Goal: Obtain resource: Download file/media

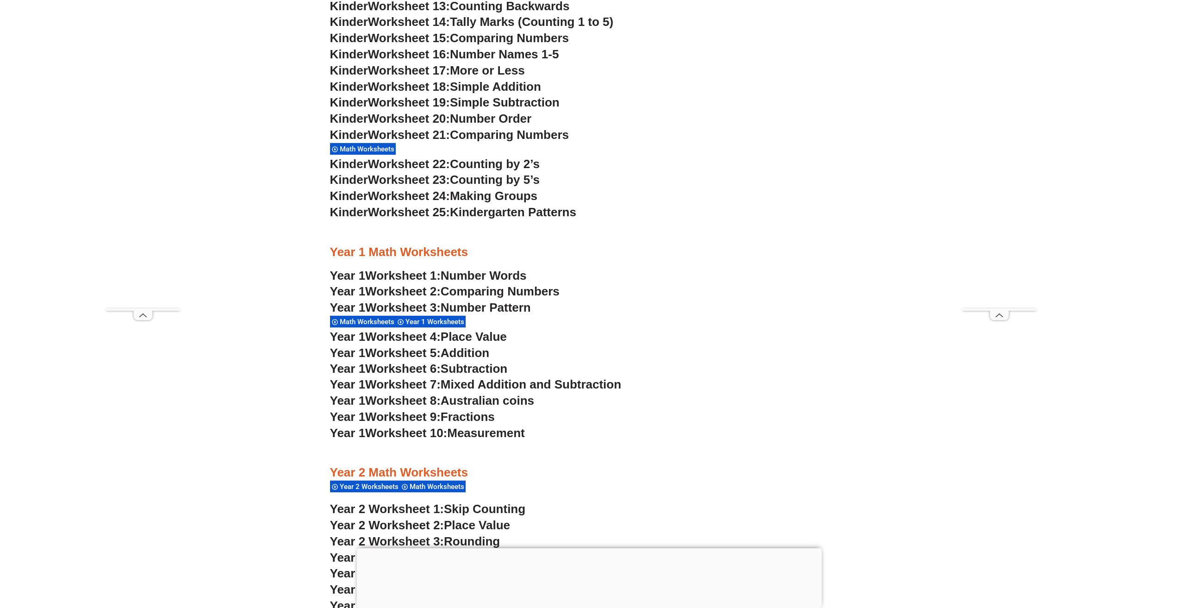
scroll to position [877, 0]
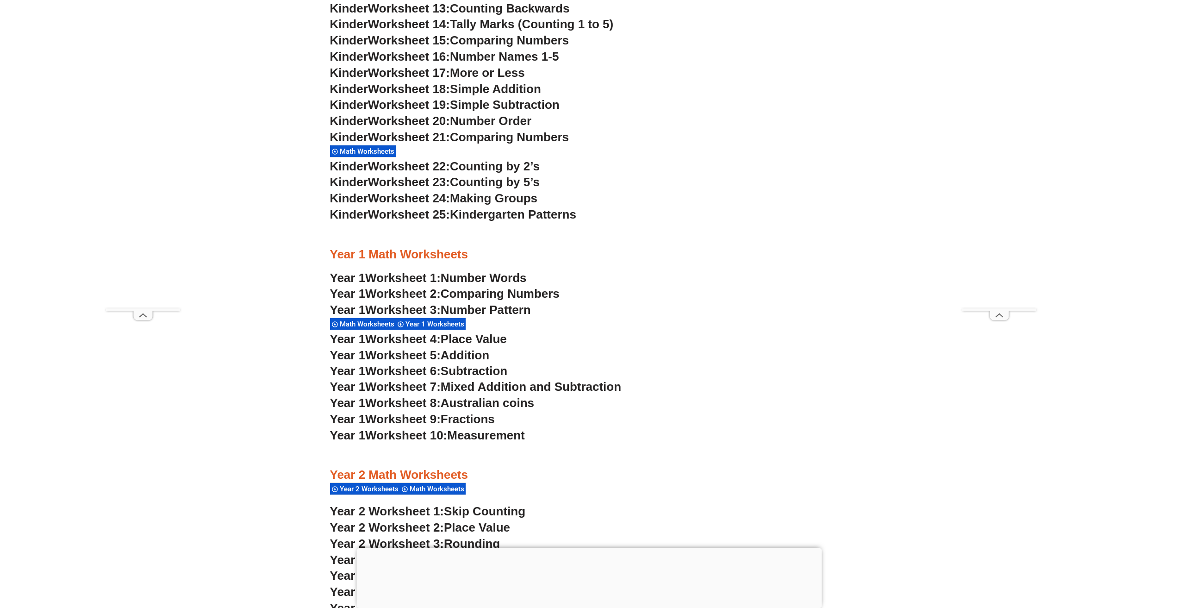
click at [479, 340] on span "Place Value" at bounding box center [474, 339] width 66 height 14
click at [455, 433] on span "Measurement" at bounding box center [486, 435] width 78 height 14
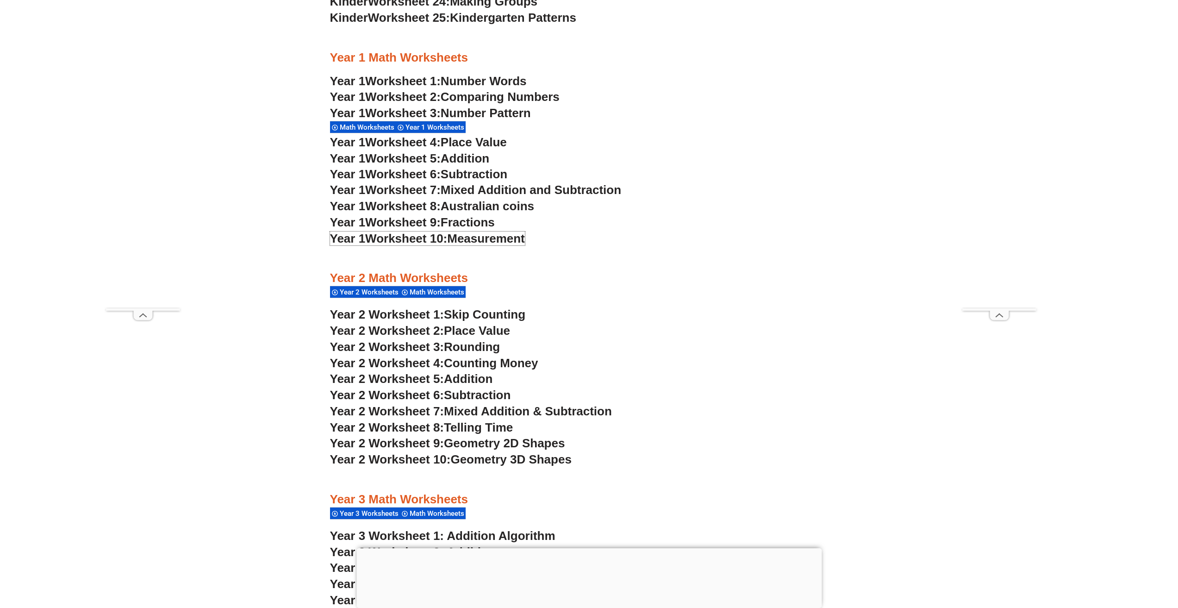
scroll to position [1062, 0]
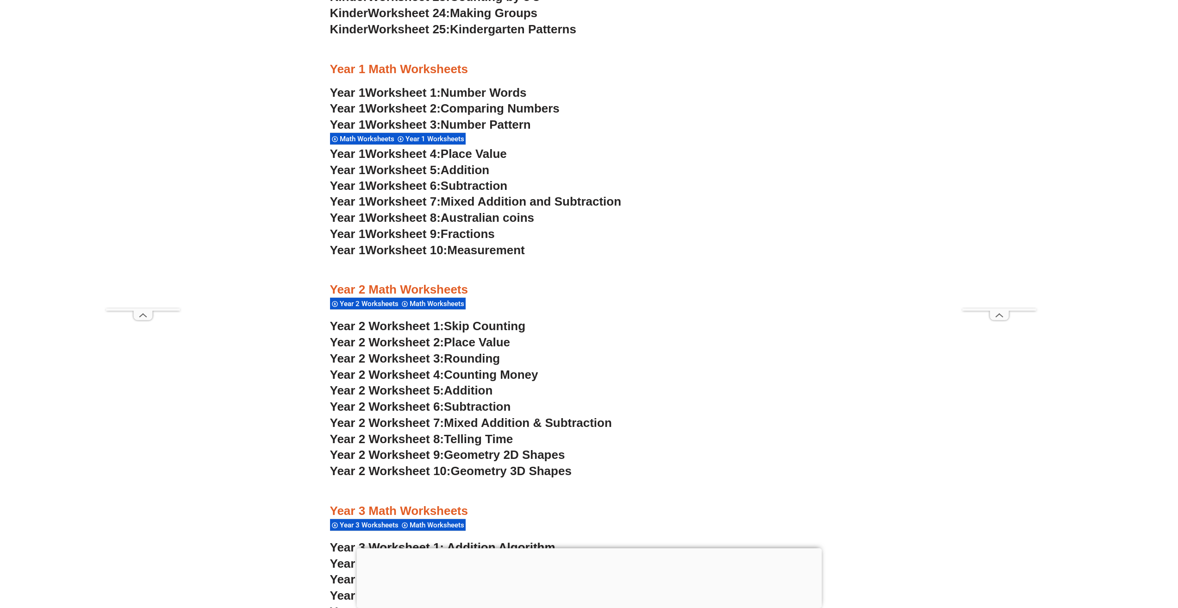
click at [494, 216] on span "Australian coins" at bounding box center [488, 218] width 94 height 14
click at [417, 234] on span "Worksheet 9:" at bounding box center [402, 234] width 75 height 14
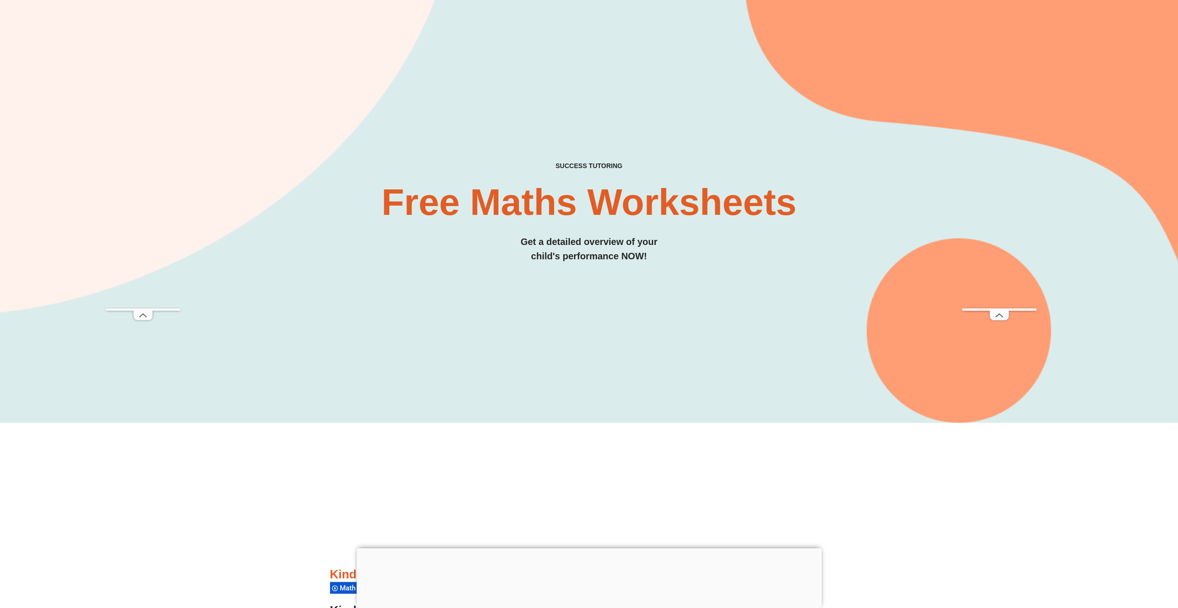
scroll to position [0, 0]
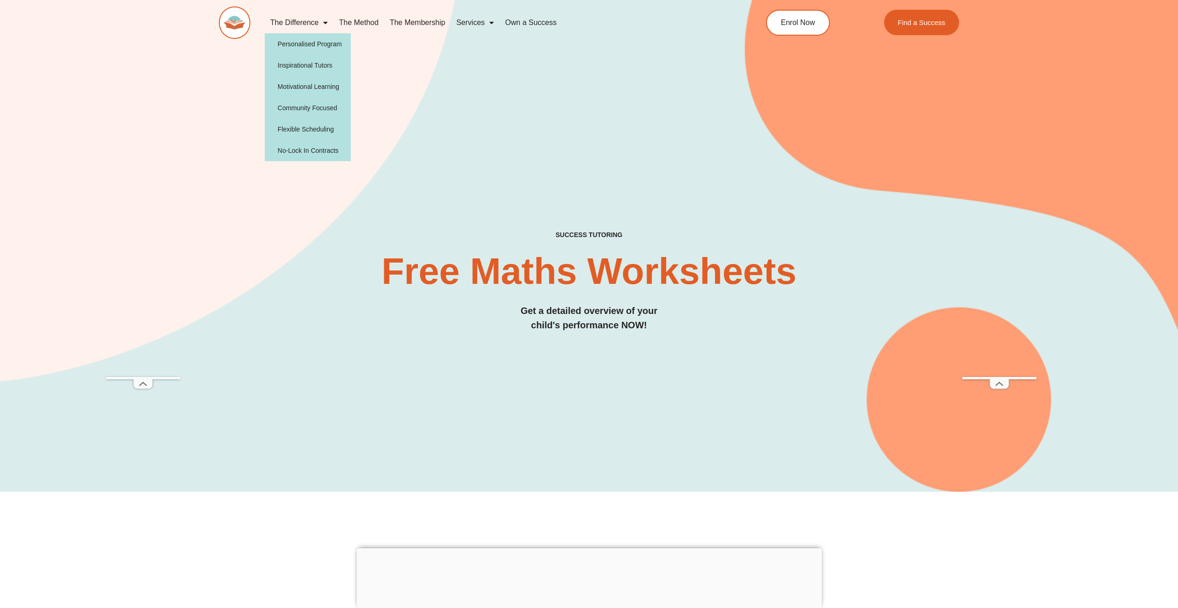
click at [309, 19] on link "The Difference" at bounding box center [299, 22] width 69 height 21
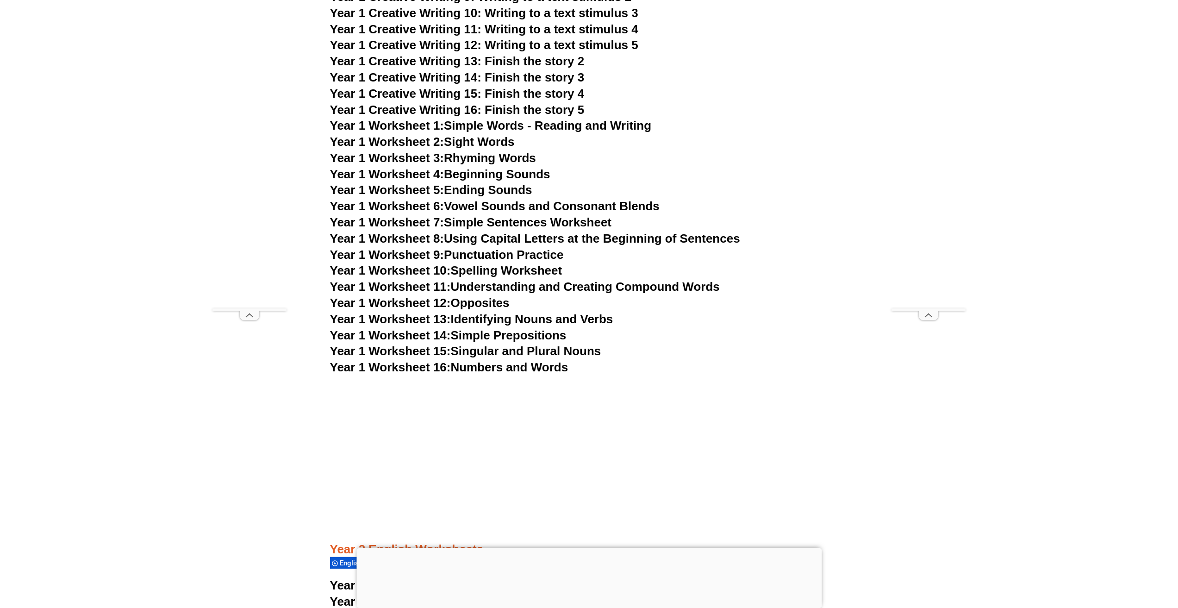
scroll to position [1895, 0]
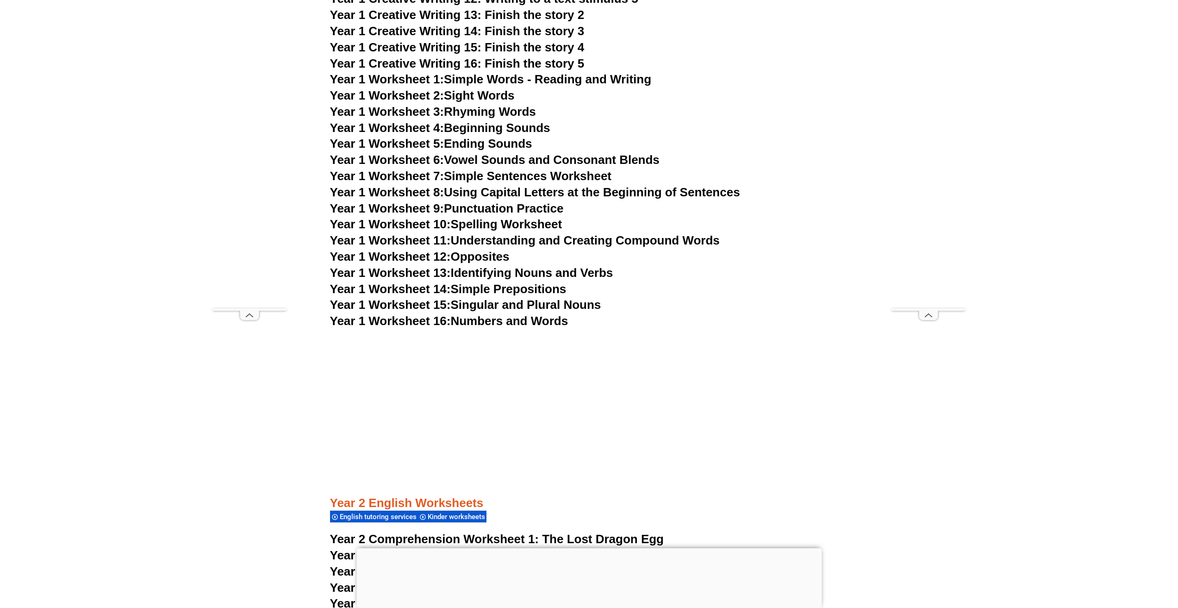
click at [537, 220] on link "Year 1 Worksheet 10: Spelling Worksheet" at bounding box center [446, 224] width 232 height 14
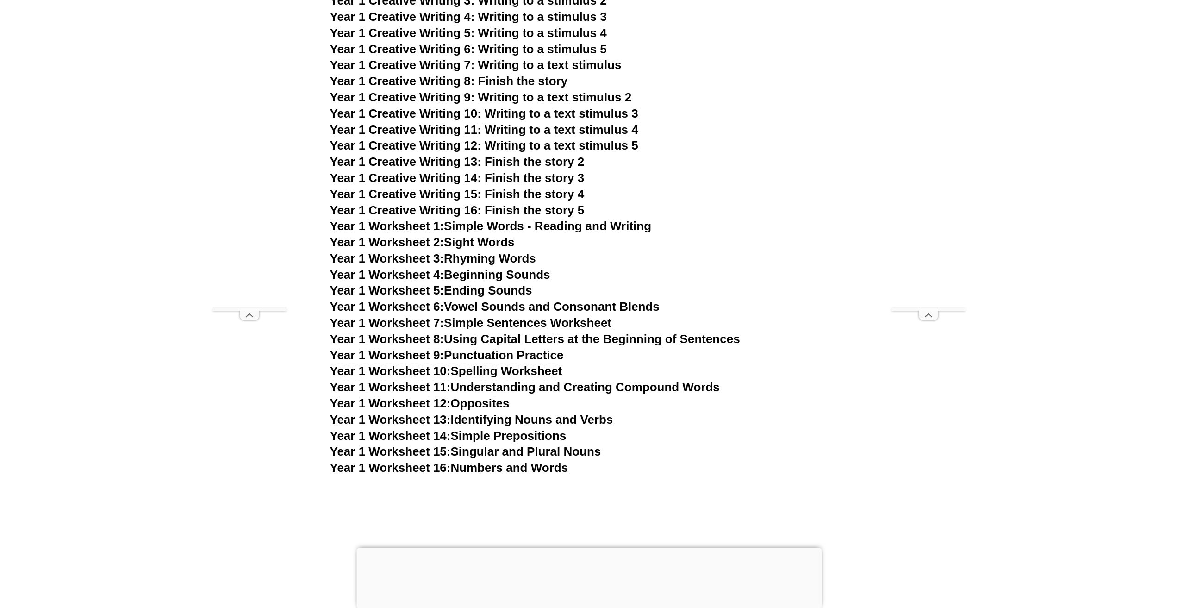
scroll to position [1664, 0]
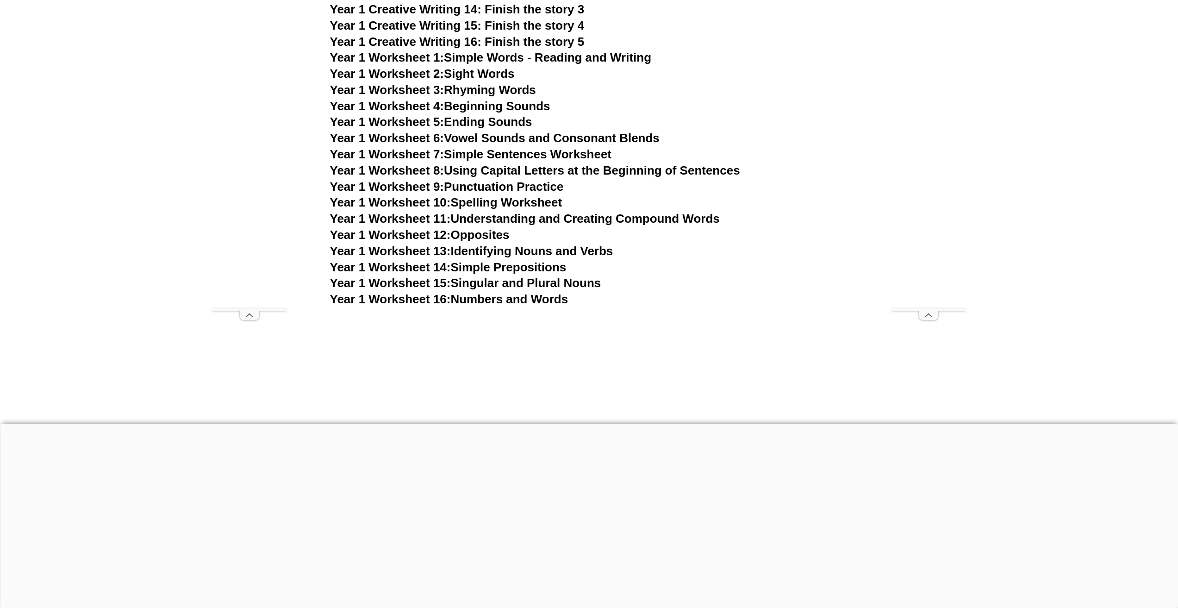
scroll to position [2080, 0]
